Goal: Share content: Share content

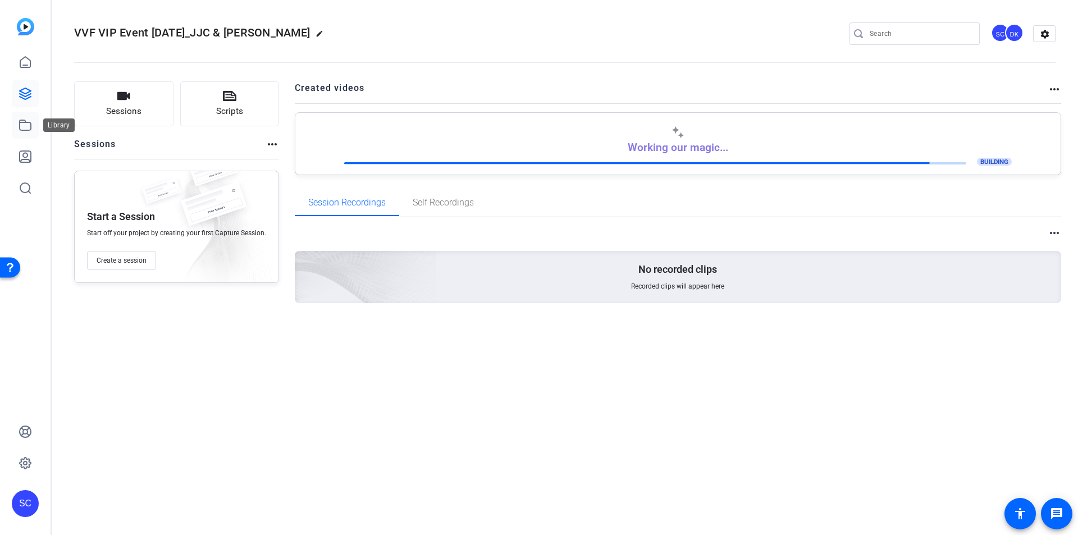
click at [19, 122] on icon at bounding box center [25, 124] width 13 height 13
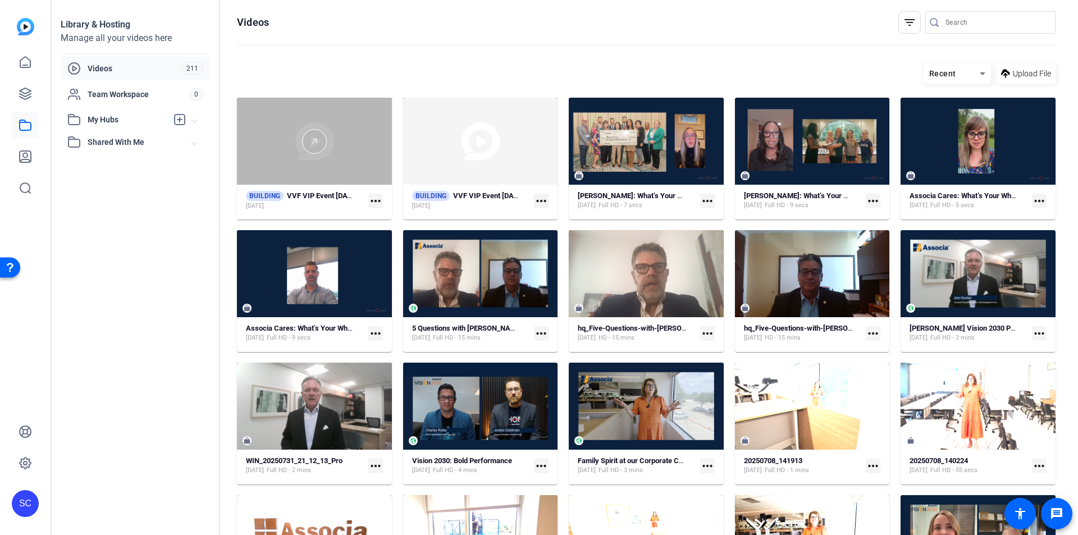
click at [340, 168] on div at bounding box center [314, 141] width 155 height 87
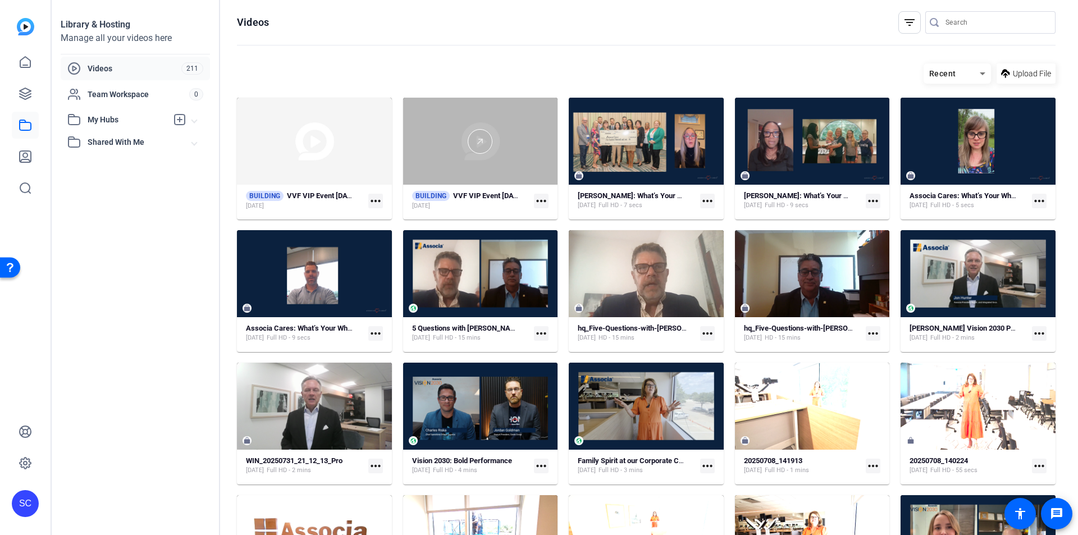
click at [442, 132] on div at bounding box center [480, 141] width 155 height 25
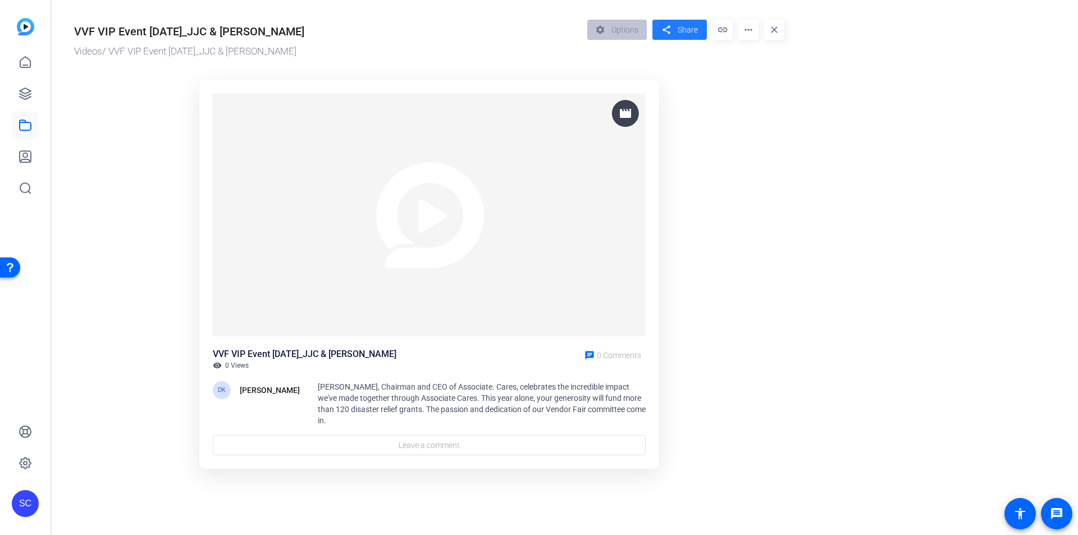
click at [680, 28] on span "Share" at bounding box center [688, 30] width 20 height 12
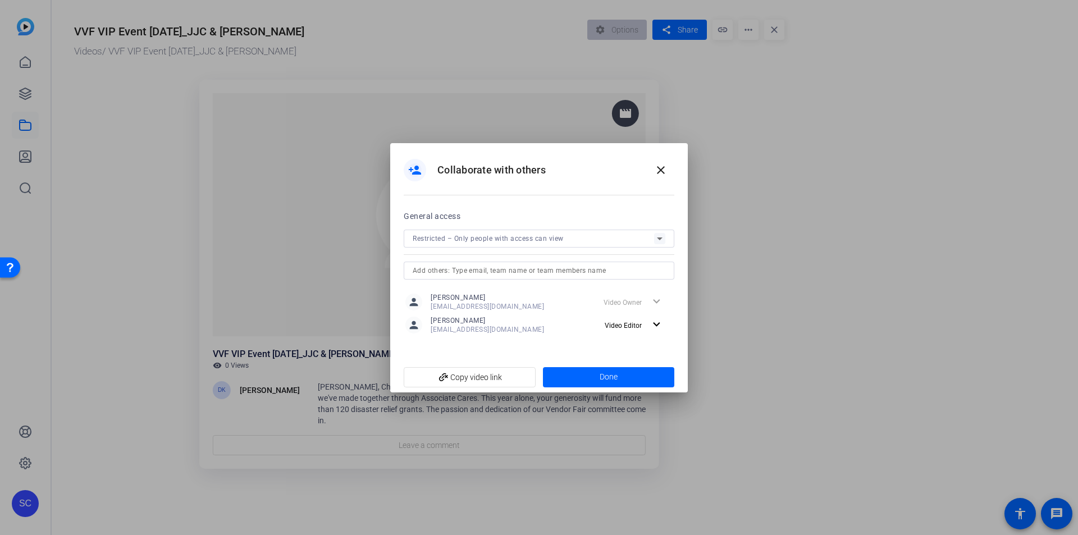
click at [660, 240] on icon at bounding box center [660, 238] width 6 height 3
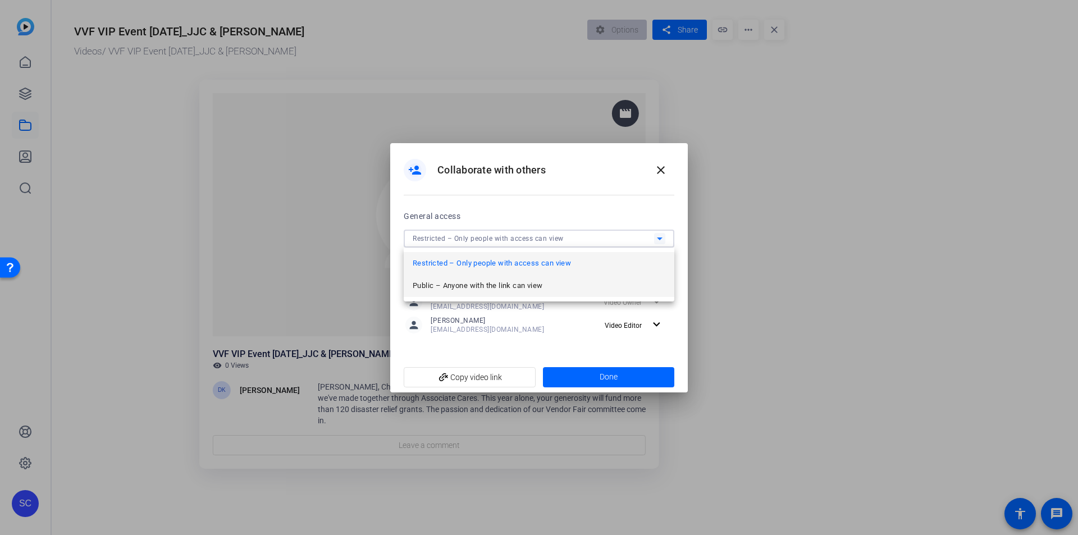
click at [624, 277] on mat-option "Public – Anyone with the link can view" at bounding box center [539, 286] width 271 height 22
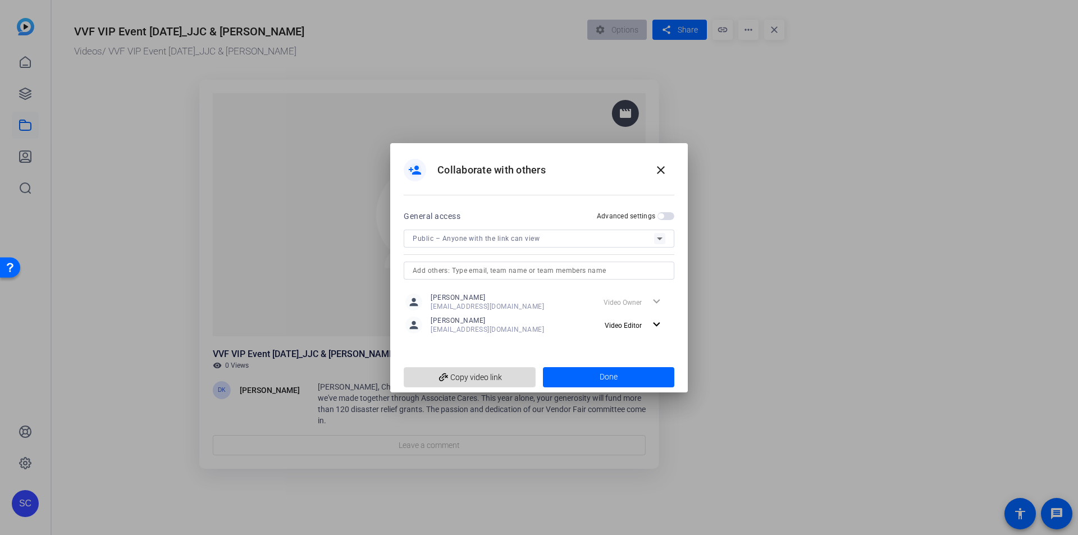
click at [515, 376] on span "add_link Copy video link" at bounding box center [470, 377] width 114 height 21
click at [661, 170] on mat-icon "close" at bounding box center [660, 169] width 13 height 13
